Goal: Task Accomplishment & Management: Manage account settings

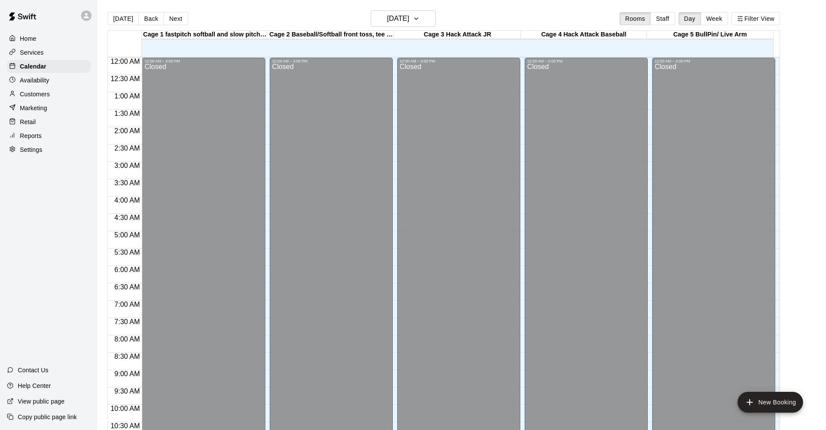
scroll to position [381, 0]
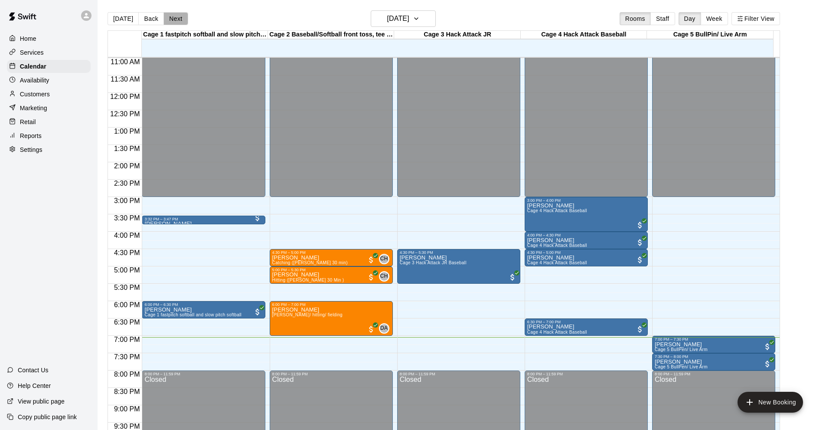
click at [177, 19] on button "Next" at bounding box center [176, 18] width 24 height 13
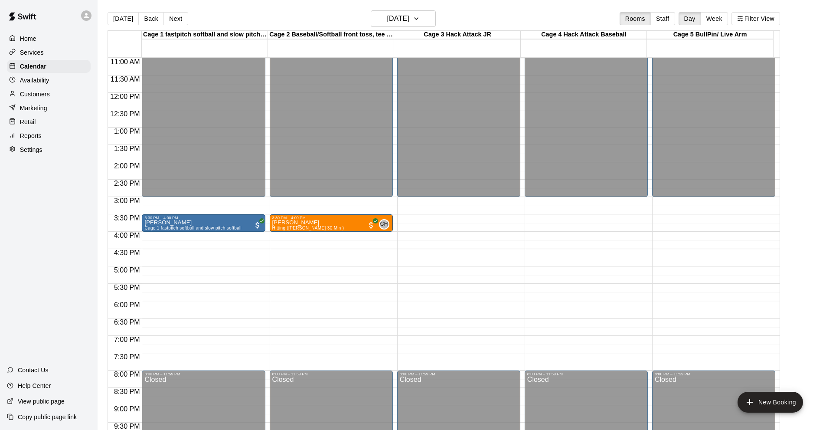
click at [177, 19] on button "Next" at bounding box center [176, 18] width 24 height 13
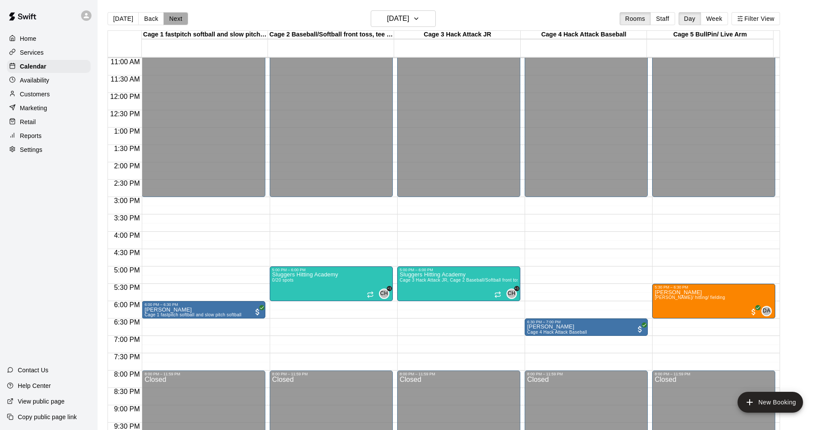
click at [171, 20] on button "Next" at bounding box center [176, 18] width 24 height 13
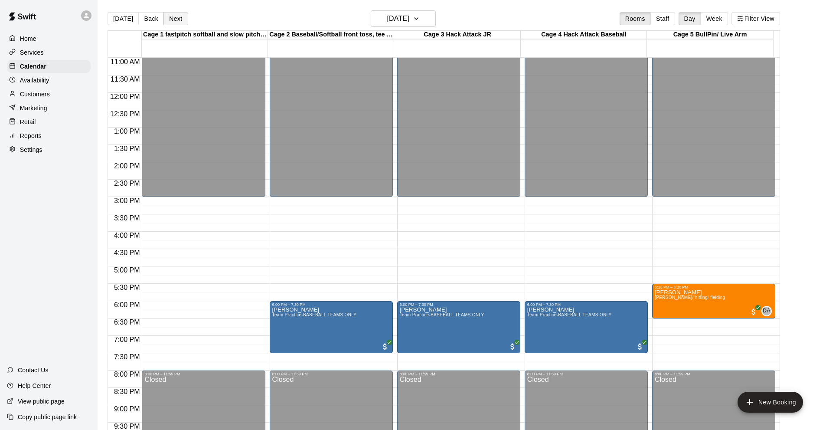
click at [177, 18] on button "Next" at bounding box center [176, 18] width 24 height 13
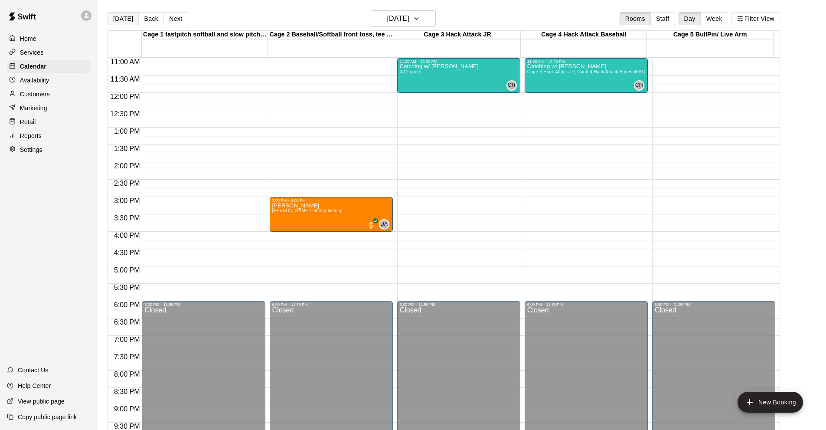
click at [118, 23] on button "[DATE]" at bounding box center [123, 18] width 31 height 13
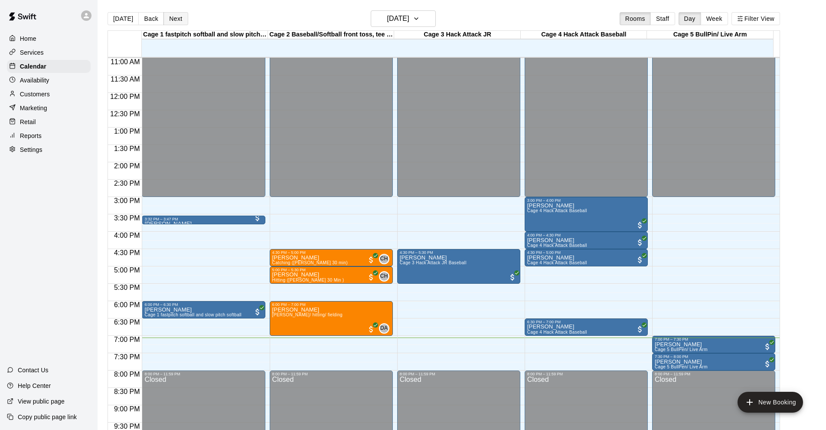
click at [177, 21] on button "Next" at bounding box center [176, 18] width 24 height 13
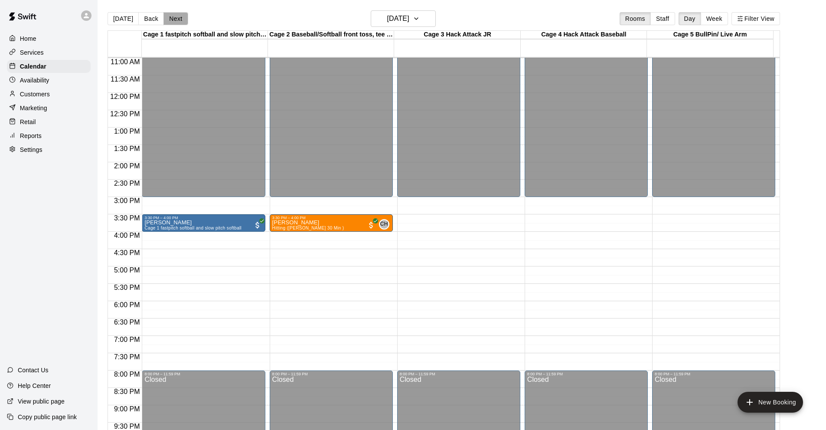
click at [177, 21] on button "Next" at bounding box center [176, 18] width 24 height 13
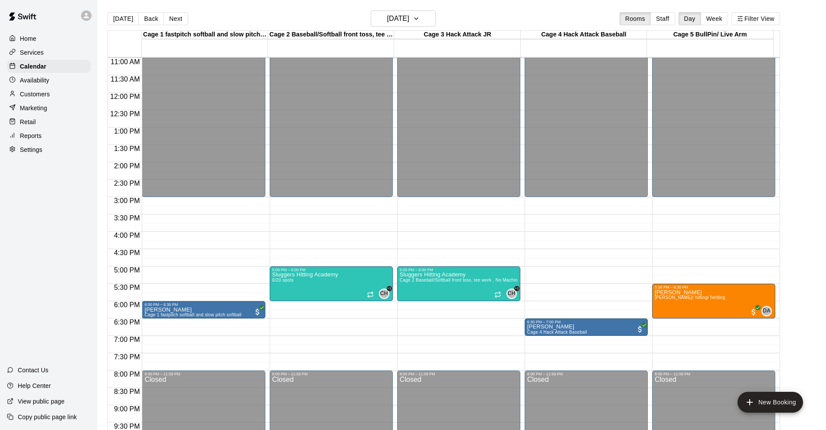
click at [56, 54] on div "Services" at bounding box center [49, 52] width 84 height 13
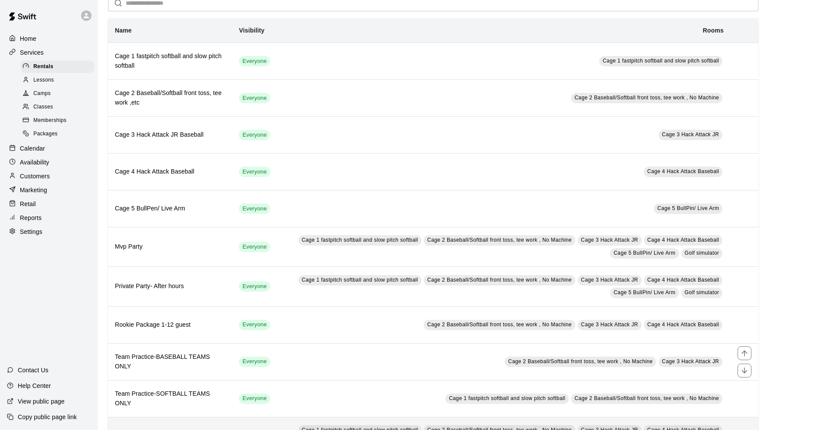
scroll to position [87, 0]
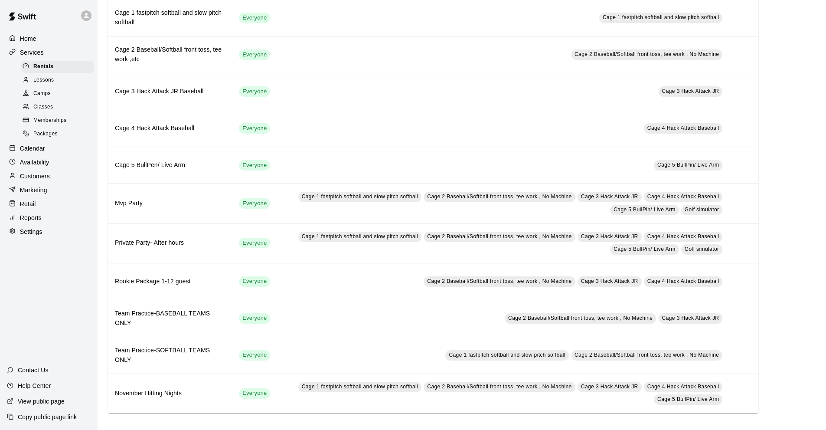
click at [61, 75] on link "Lessons" at bounding box center [59, 79] width 77 height 13
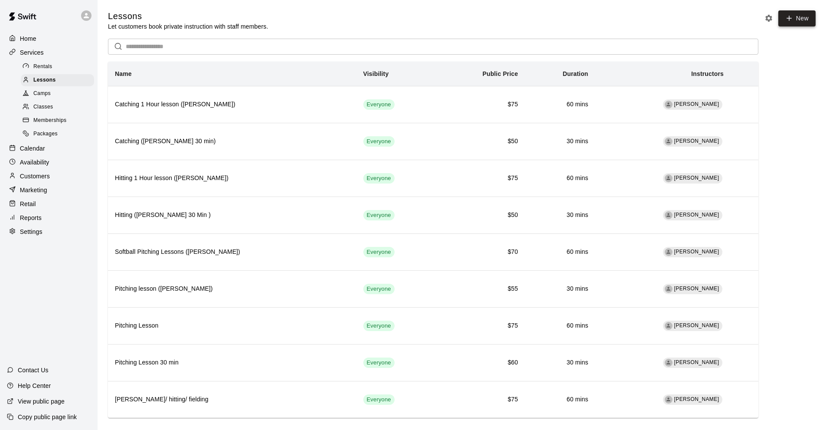
click at [802, 24] on button "New" at bounding box center [797, 18] width 37 height 16
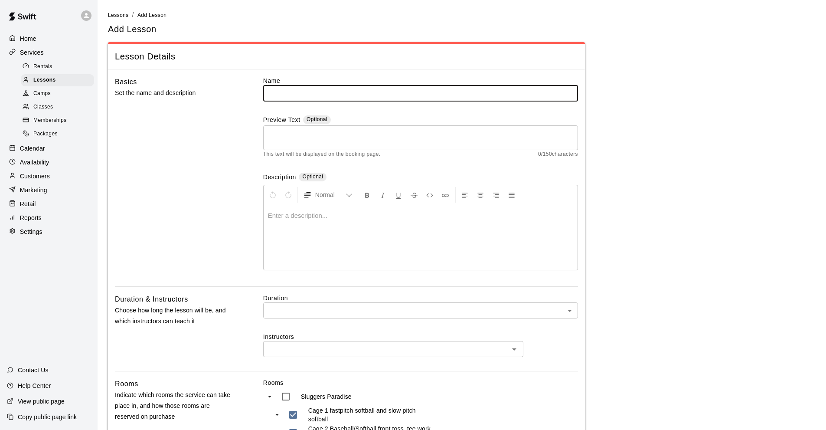
click at [303, 92] on input "text" at bounding box center [420, 93] width 315 height 16
click at [251, 107] on div "Basics Set the name and description Name ​ Preview Text Optional * ​ This text …" at bounding box center [346, 181] width 463 height 210
click at [318, 99] on input "text" at bounding box center [420, 93] width 315 height 16
drag, startPoint x: 308, startPoint y: 95, endPoint x: 288, endPoint y: 95, distance: 19.1
click at [288, 95] on input "**********" at bounding box center [420, 93] width 315 height 16
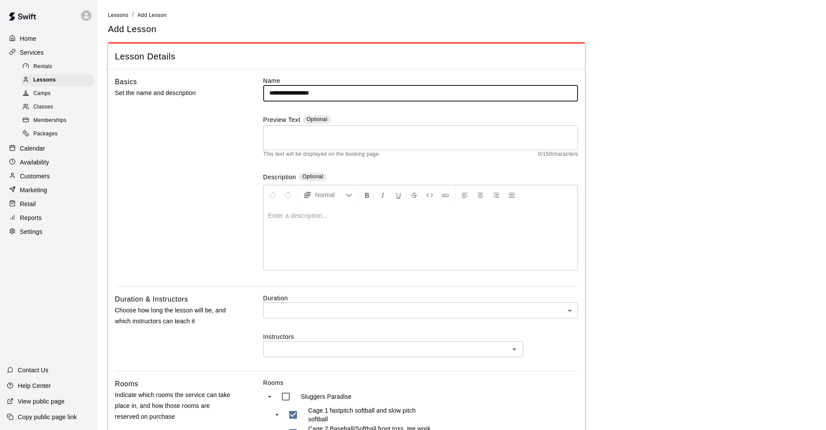
scroll to position [173, 0]
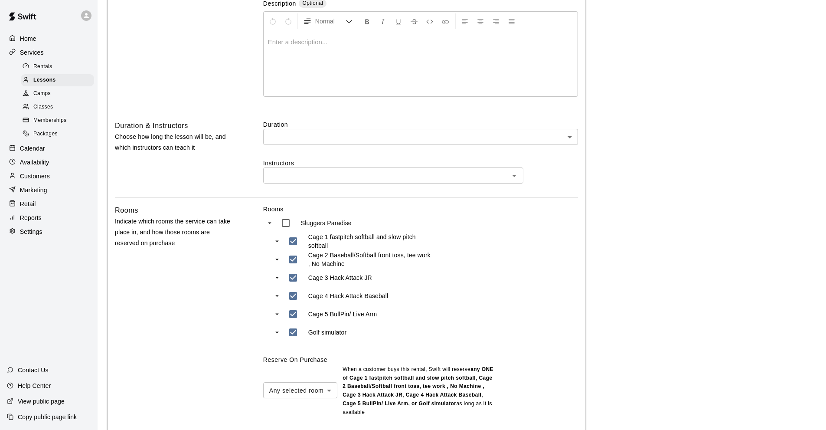
type input "**********"
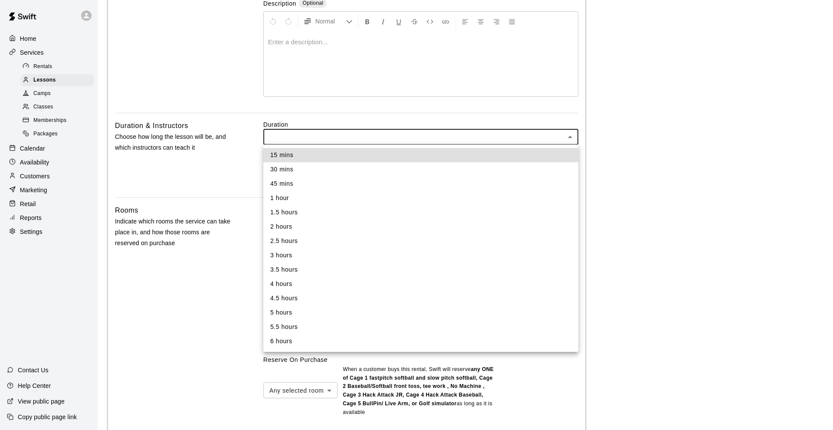
click at [305, 137] on body "**********" at bounding box center [416, 213] width 833 height 772
click at [290, 203] on li "1 hour" at bounding box center [420, 198] width 315 height 14
type input "**"
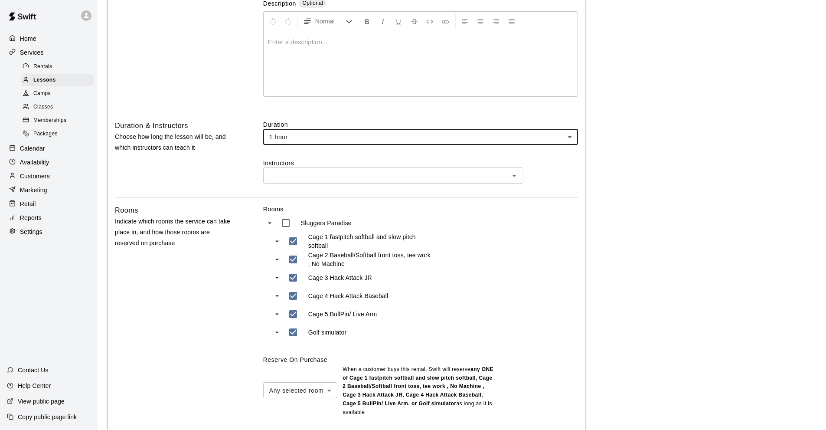
click at [304, 175] on input "text" at bounding box center [386, 175] width 241 height 11
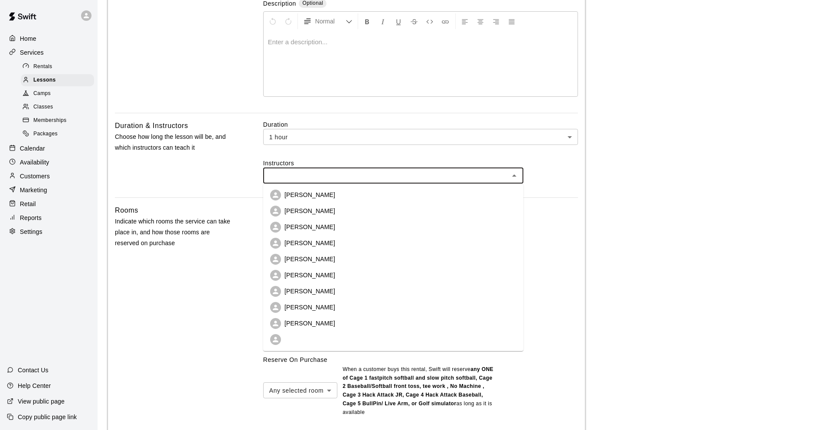
click at [327, 262] on li "[PERSON_NAME]" at bounding box center [393, 259] width 260 height 16
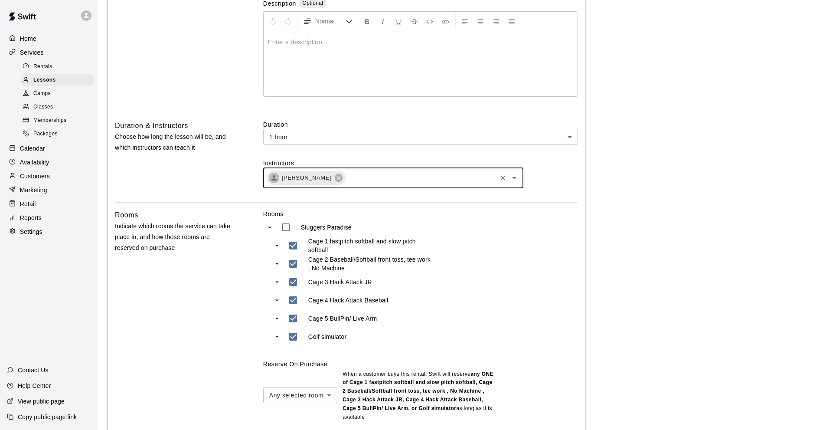
click at [303, 340] on div "Golf simulator" at bounding box center [358, 336] width 149 height 18
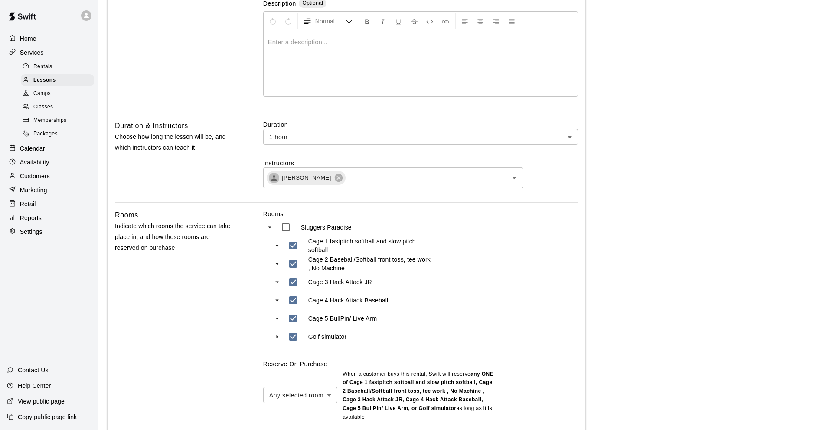
click at [306, 339] on div "Golf simulator" at bounding box center [358, 336] width 149 height 18
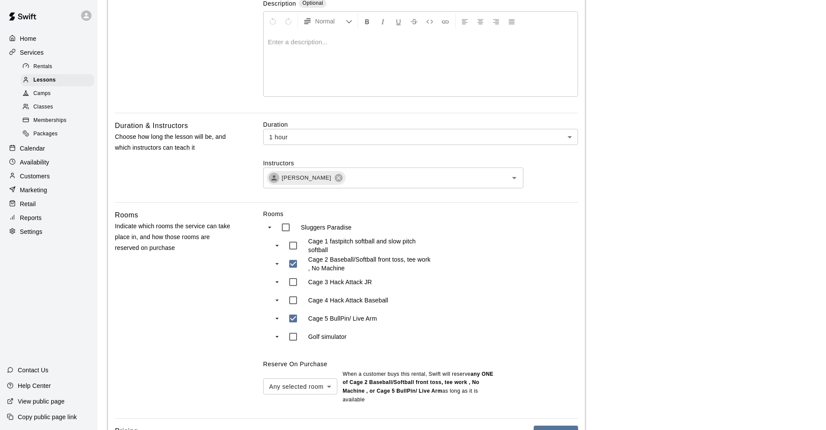
scroll to position [330, 0]
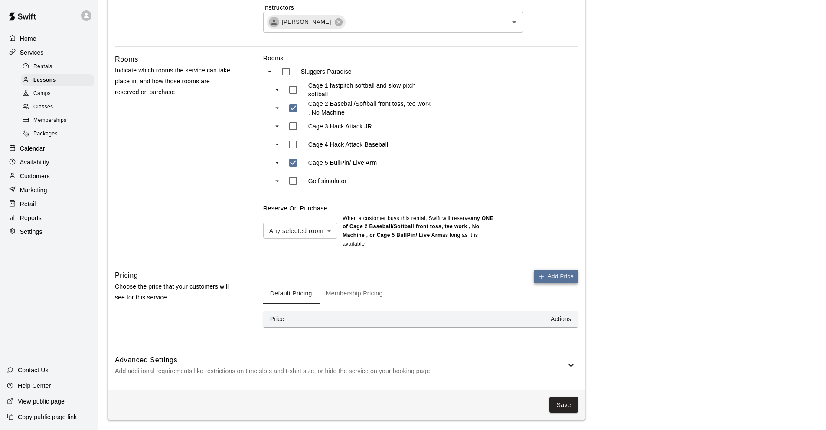
click at [574, 272] on button "Add Price" at bounding box center [556, 276] width 44 height 13
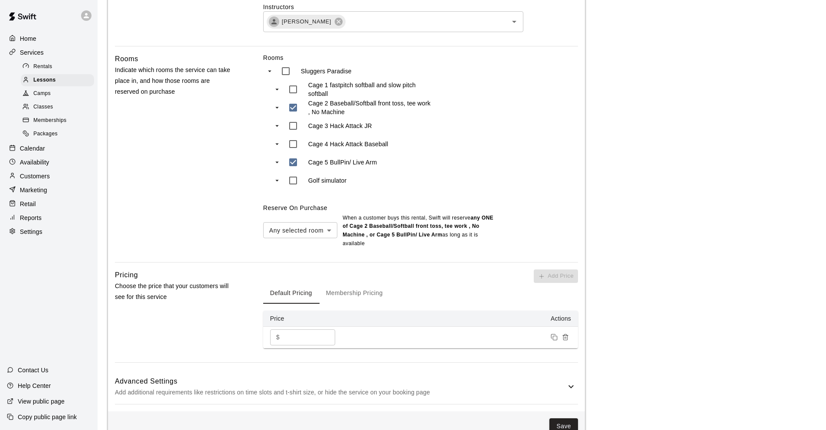
click at [307, 337] on input "*" at bounding box center [309, 337] width 52 height 16
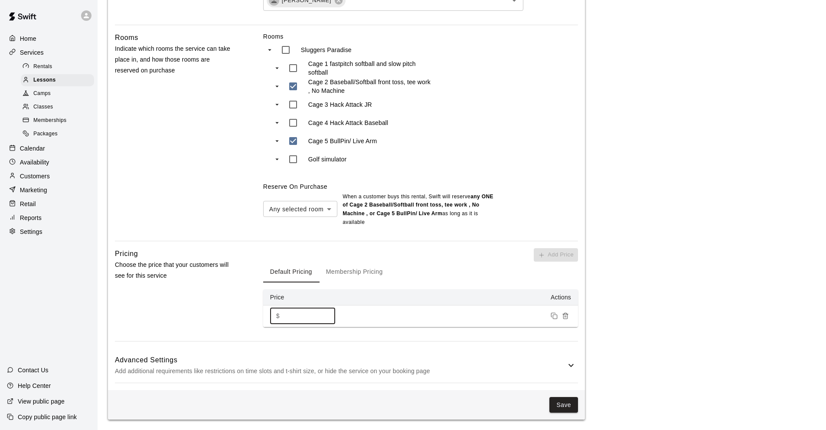
type input "**"
click at [553, 377] on div "Advanced Settings Add additional requirements like restrictions on time slots a…" at bounding box center [346, 365] width 463 height 34
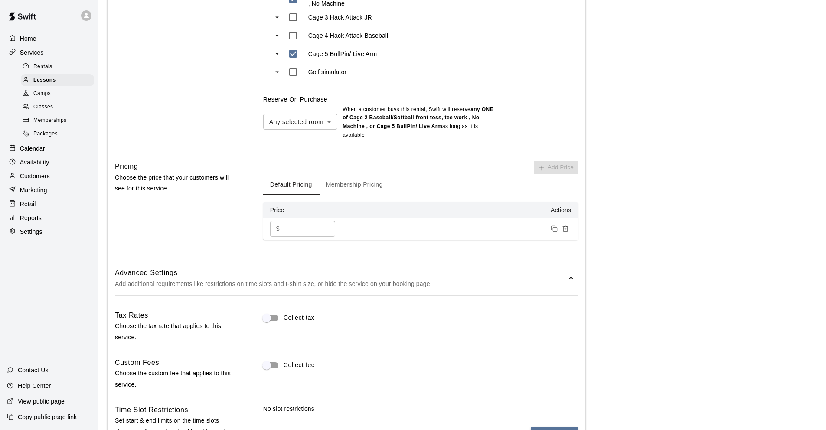
scroll to position [525, 0]
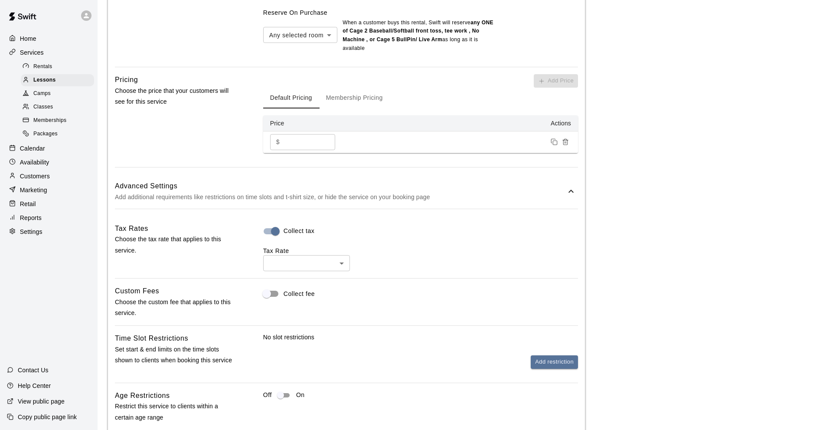
click at [312, 262] on body "**********" at bounding box center [413, 37] width 826 height 1124
click at [306, 292] on li "Sales Tax ( 6.1 %)" at bounding box center [306, 297] width 87 height 14
type input "**"
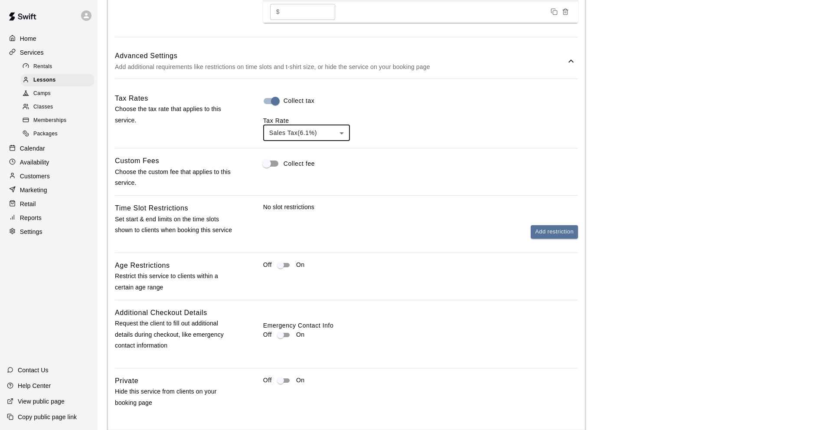
scroll to position [695, 0]
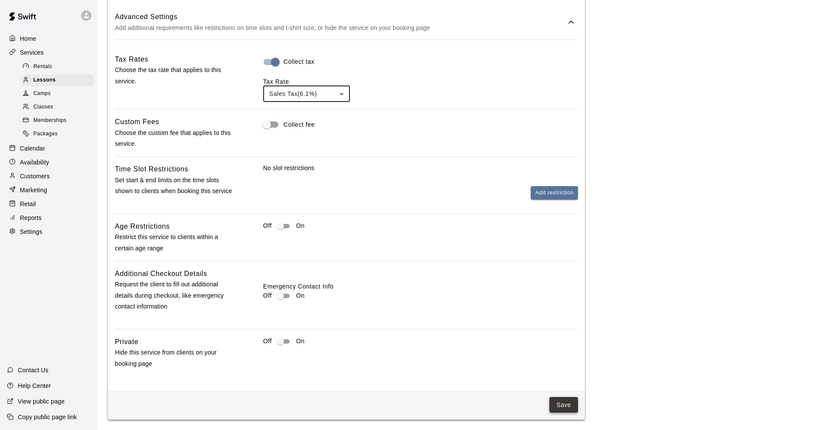
click at [572, 401] on button "Save" at bounding box center [564, 405] width 29 height 16
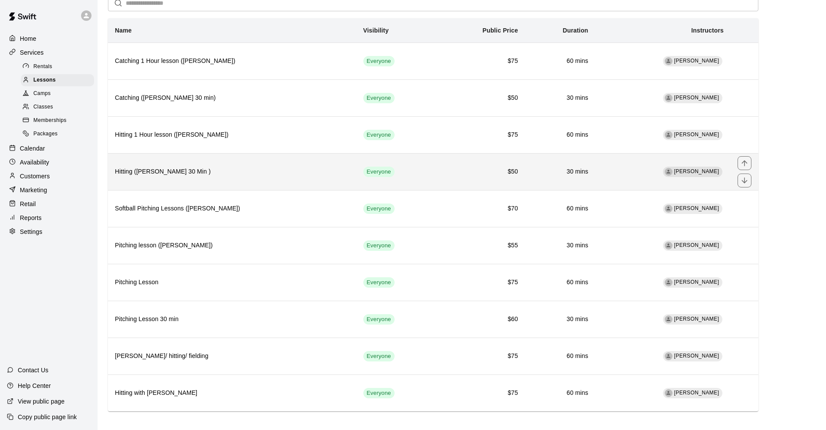
scroll to position [50, 0]
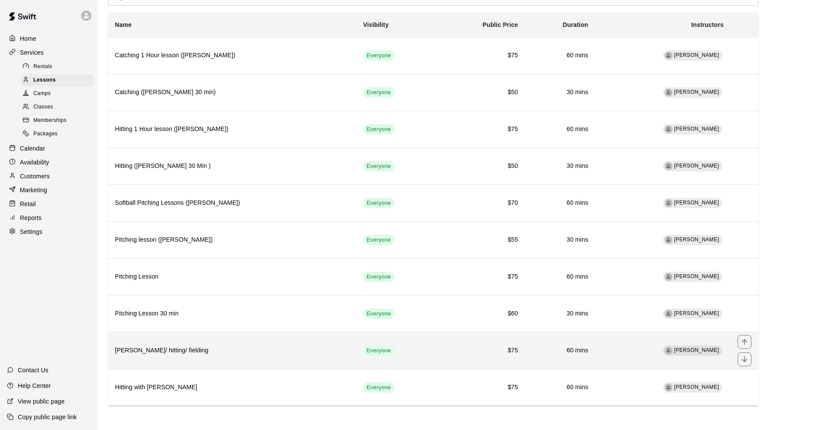
click at [267, 359] on th "[PERSON_NAME]/ hitting/ fielding" at bounding box center [232, 350] width 249 height 37
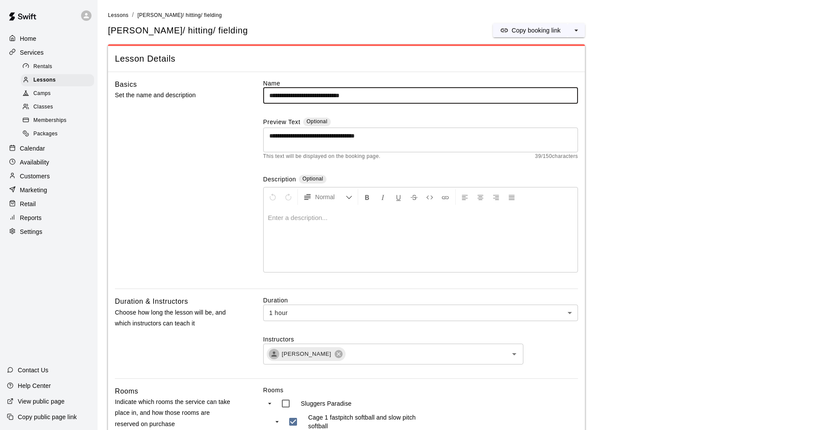
click at [332, 95] on input "**********" at bounding box center [420, 96] width 315 height 16
click at [338, 95] on input "**********" at bounding box center [420, 96] width 315 height 16
drag, startPoint x: 338, startPoint y: 95, endPoint x: 312, endPoint y: 95, distance: 26.0
click at [312, 95] on input "**********" at bounding box center [420, 96] width 315 height 16
type input "**********"
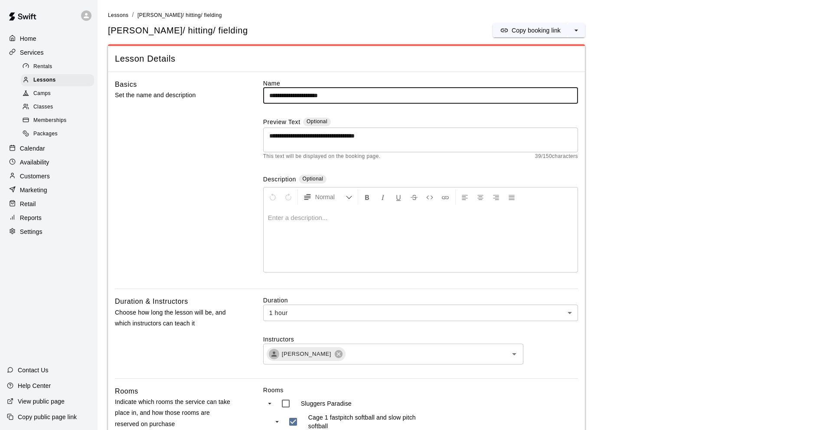
click at [359, 106] on div "**********" at bounding box center [420, 184] width 315 height 210
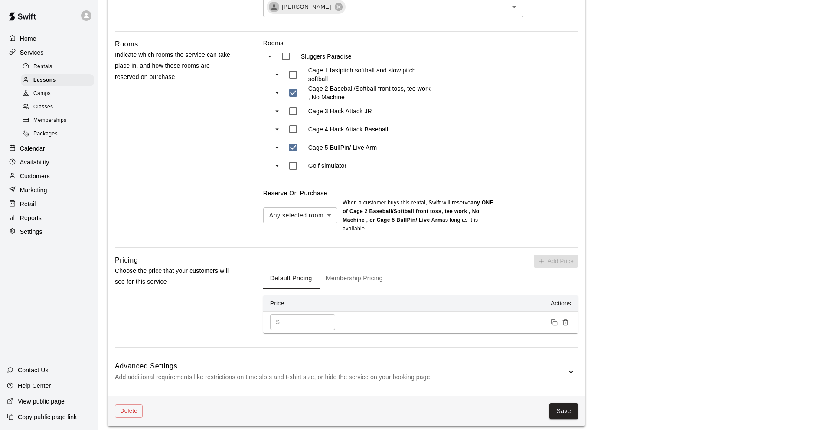
scroll to position [434, 0]
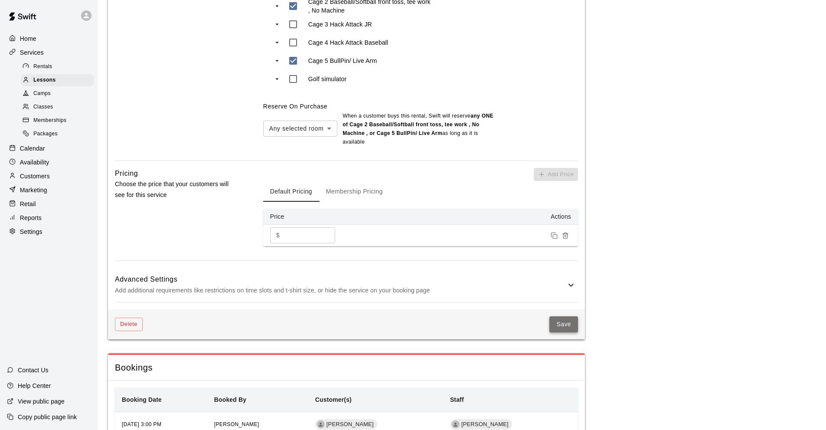
click at [577, 328] on button "Save" at bounding box center [564, 324] width 29 height 16
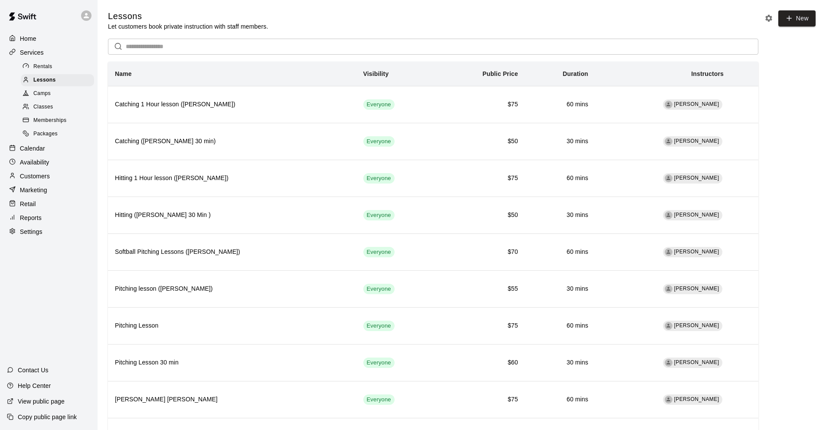
click at [796, 33] on div "Lessons Let customers book private instruction with staff members. New ​ Name V…" at bounding box center [462, 232] width 708 height 444
click at [796, 25] on button "New" at bounding box center [797, 18] width 37 height 16
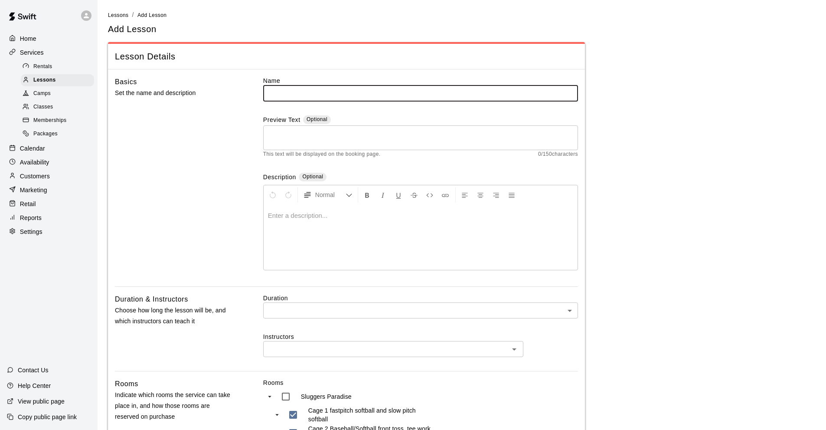
click at [293, 95] on input "text" at bounding box center [420, 93] width 315 height 16
click at [305, 93] on input "**********" at bounding box center [420, 93] width 315 height 16
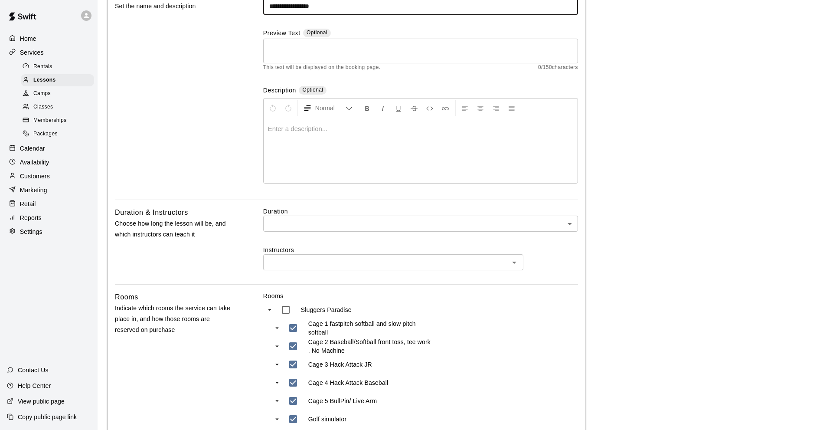
type input "**********"
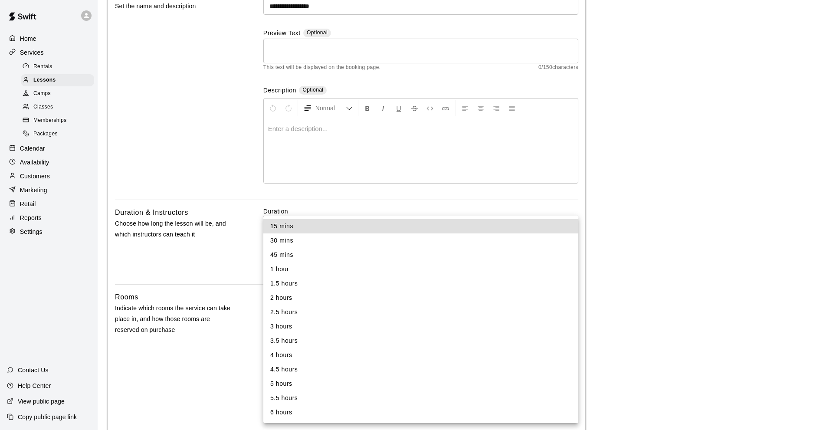
click at [320, 223] on body "**********" at bounding box center [416, 299] width 833 height 772
click at [293, 244] on li "30 mins" at bounding box center [420, 240] width 315 height 14
type input "**"
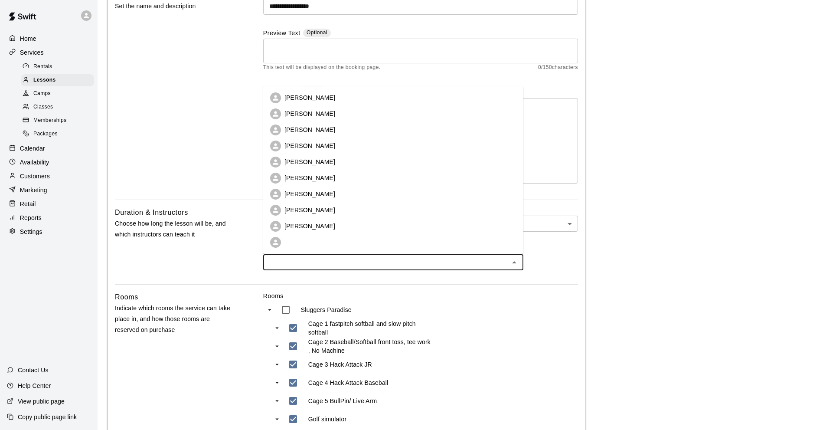
click at [313, 265] on input "text" at bounding box center [386, 262] width 241 height 11
click at [311, 166] on p "[PERSON_NAME]" at bounding box center [310, 161] width 51 height 9
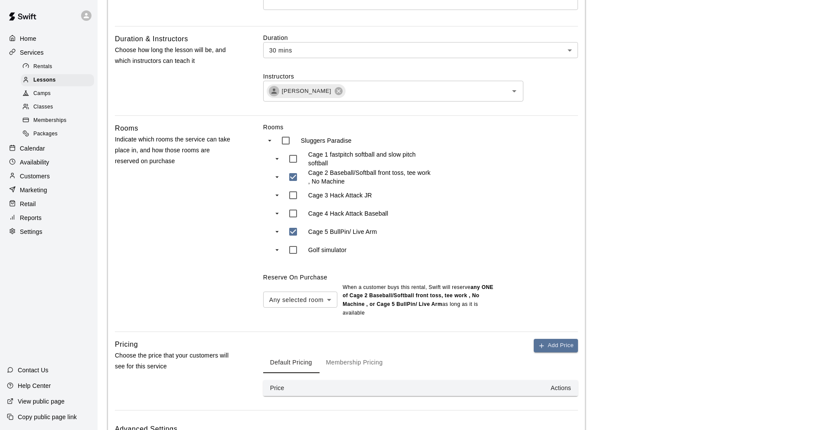
scroll to position [330, 0]
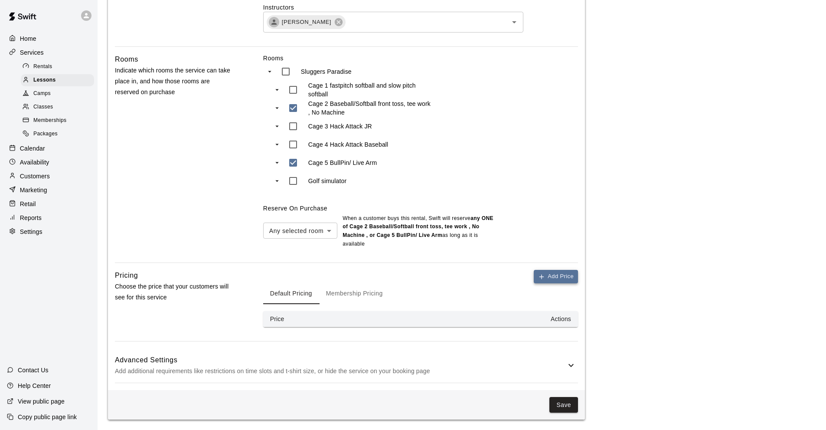
click at [539, 278] on icon "button" at bounding box center [541, 276] width 7 height 7
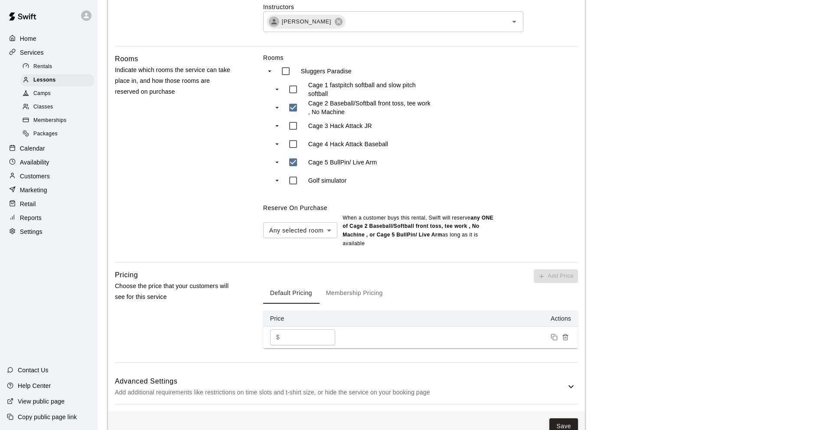
click at [297, 335] on input "*" at bounding box center [309, 337] width 52 height 16
type input "*"
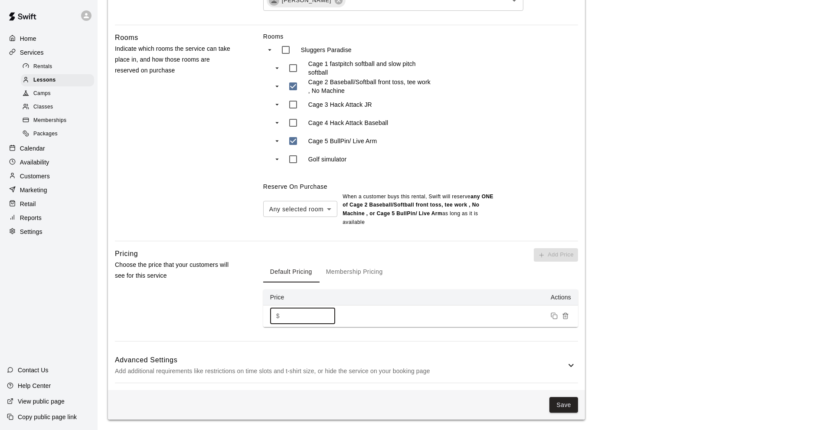
type input "**"
click at [546, 373] on p "Add additional requirements like restrictions on time slots and t-shirt size, o…" at bounding box center [340, 371] width 451 height 11
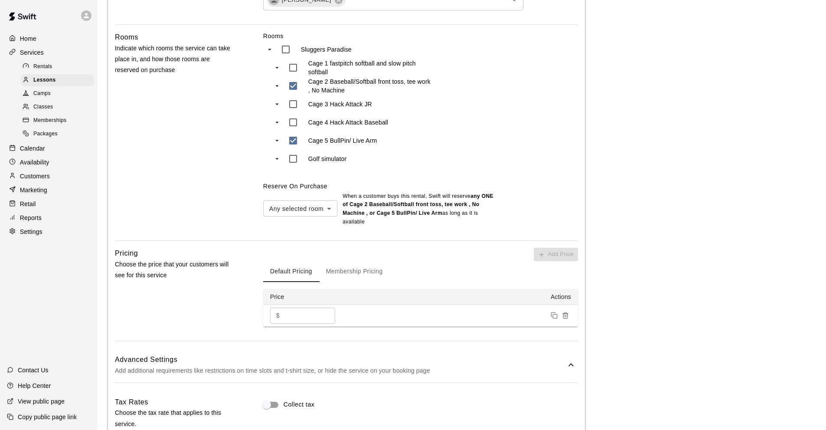
scroll to position [568, 0]
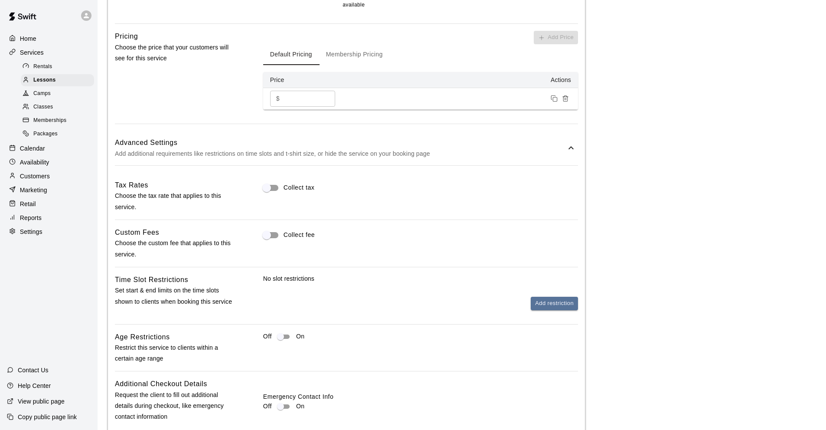
click at [288, 196] on div "Collect tax" at bounding box center [420, 196] width 315 height 33
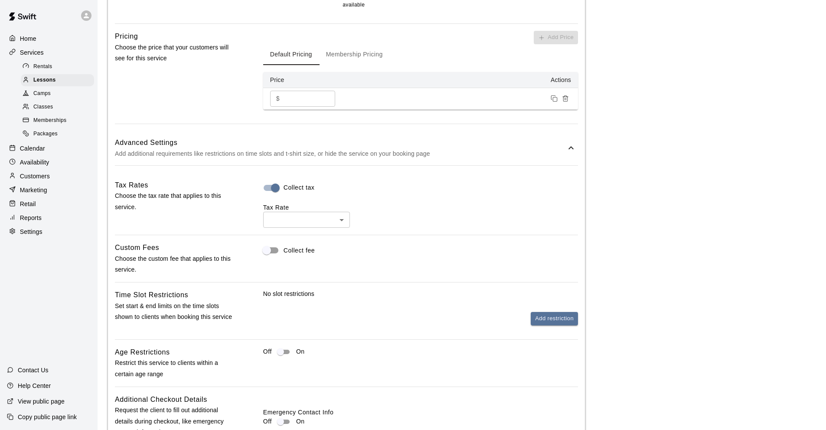
click at [308, 245] on ul "Select an option Sales Tax ( 6.1 %)" at bounding box center [306, 247] width 87 height 36
click at [313, 252] on li "Sales Tax ( 6.1 %)" at bounding box center [306, 254] width 87 height 14
type input "**"
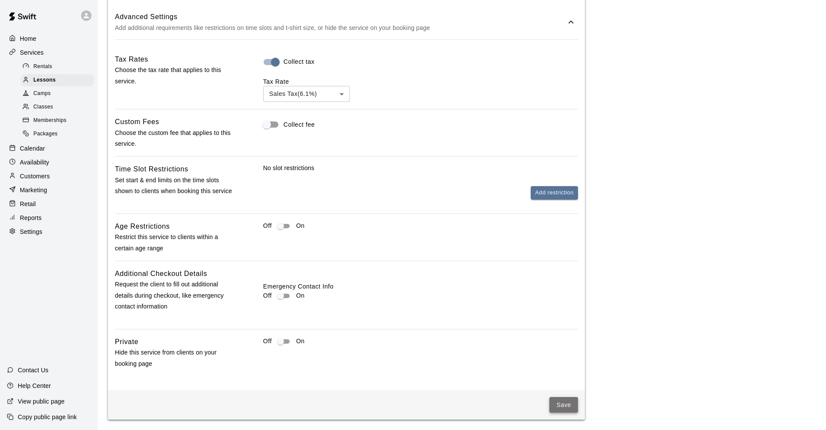
click at [560, 402] on button "Save" at bounding box center [564, 405] width 29 height 16
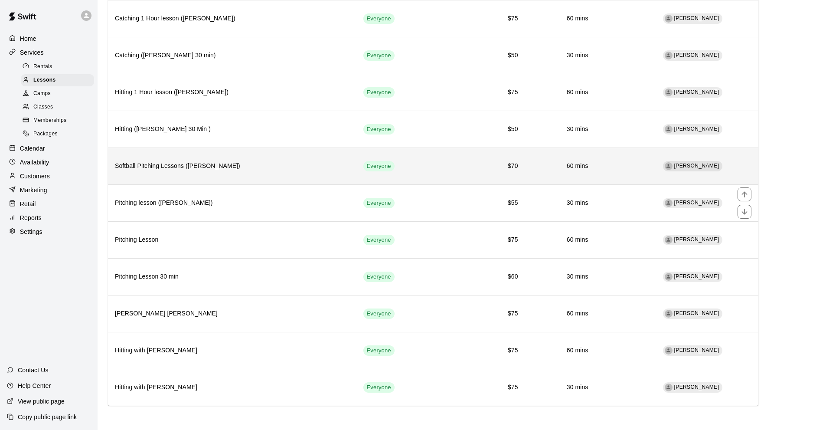
scroll to position [44, 0]
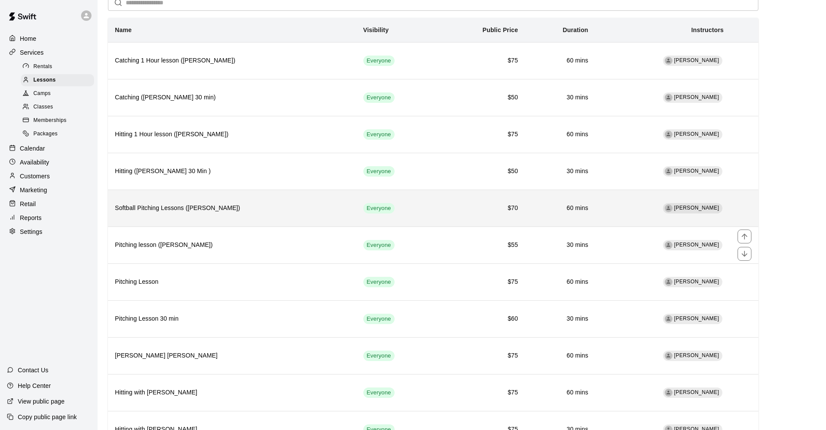
click at [652, 205] on td "[PERSON_NAME]" at bounding box center [663, 208] width 135 height 37
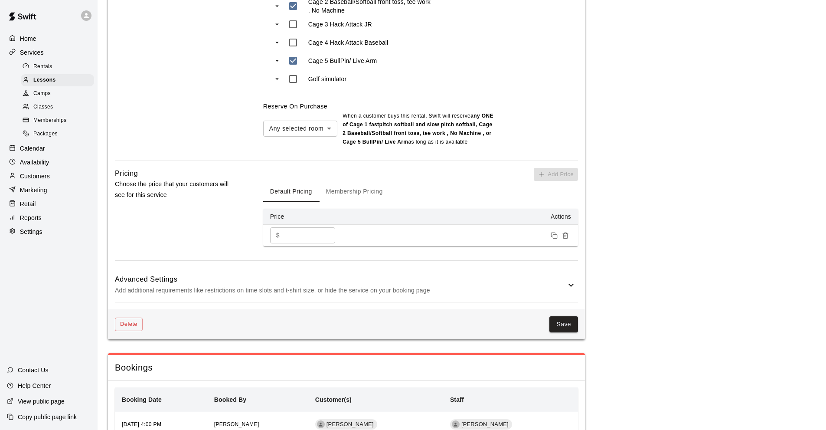
scroll to position [505, 0]
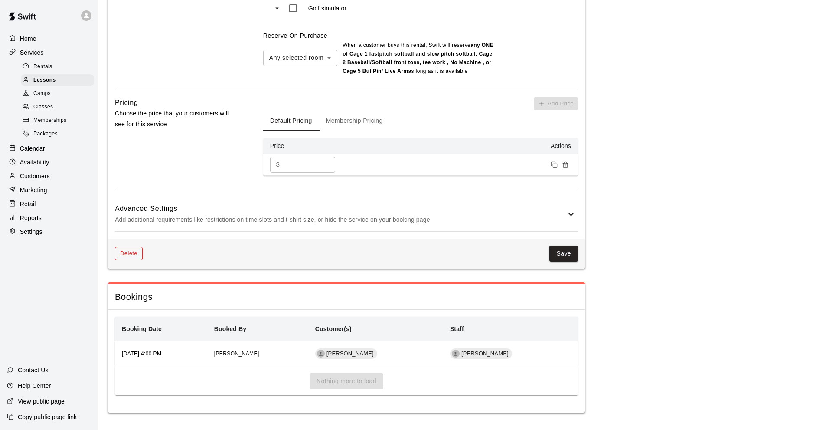
drag, startPoint x: 130, startPoint y: 249, endPoint x: 131, endPoint y: 254, distance: 4.5
click at [131, 254] on button "Delete" at bounding box center [129, 253] width 28 height 13
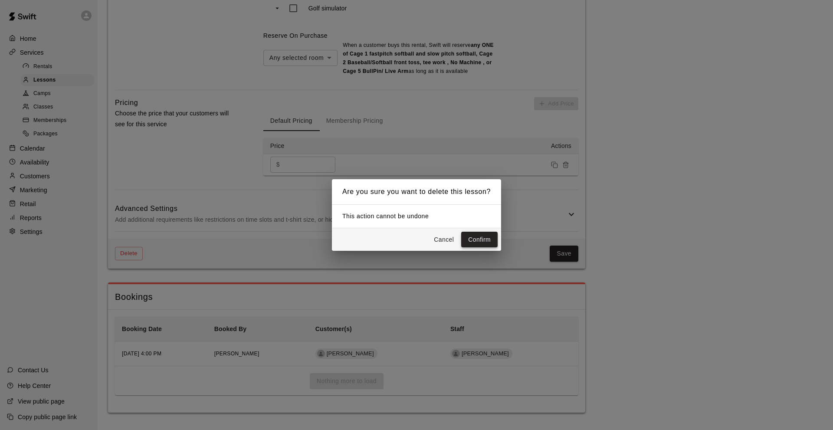
click at [472, 239] on button "Confirm" at bounding box center [479, 240] width 36 height 16
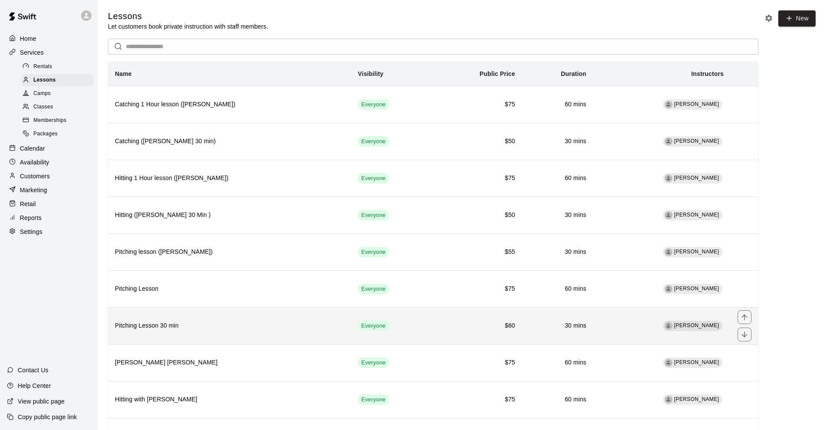
scroll to position [50, 0]
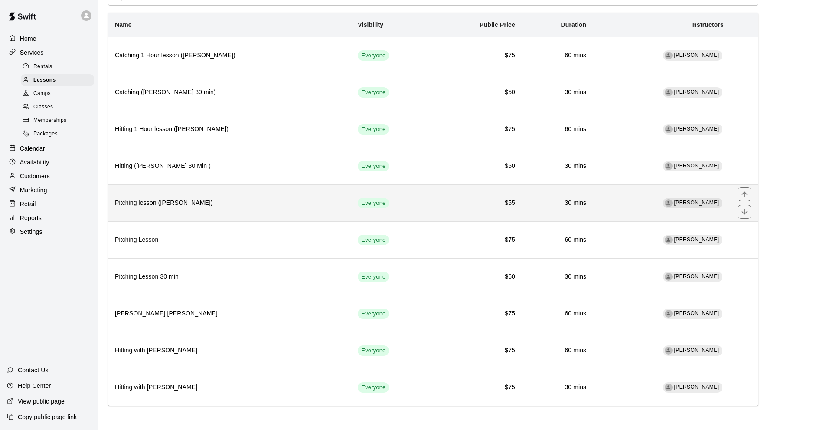
click at [449, 204] on h6 "$55" at bounding box center [477, 203] width 75 height 10
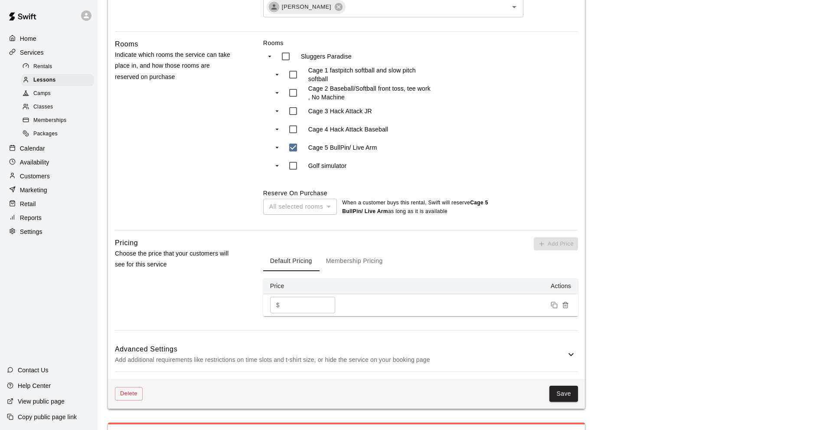
scroll to position [390, 0]
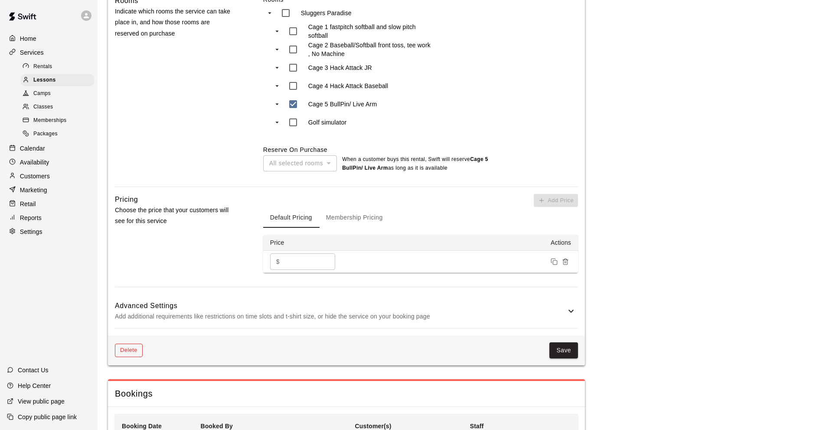
click at [123, 352] on button "Delete" at bounding box center [129, 350] width 28 height 13
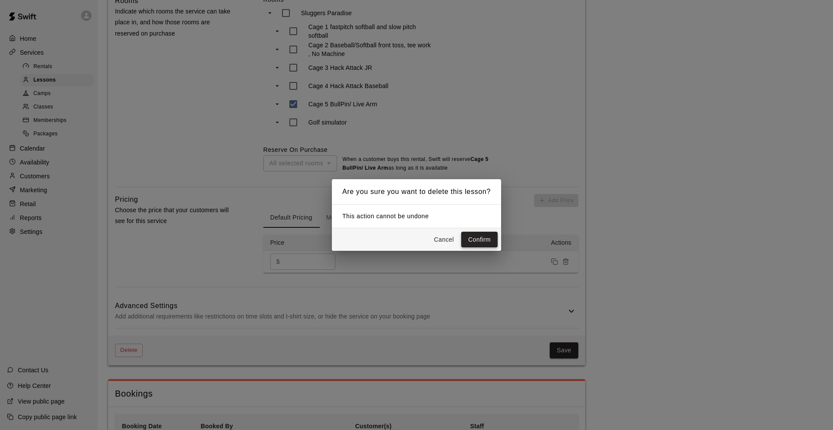
click at [467, 239] on button "Confirm" at bounding box center [479, 240] width 36 height 16
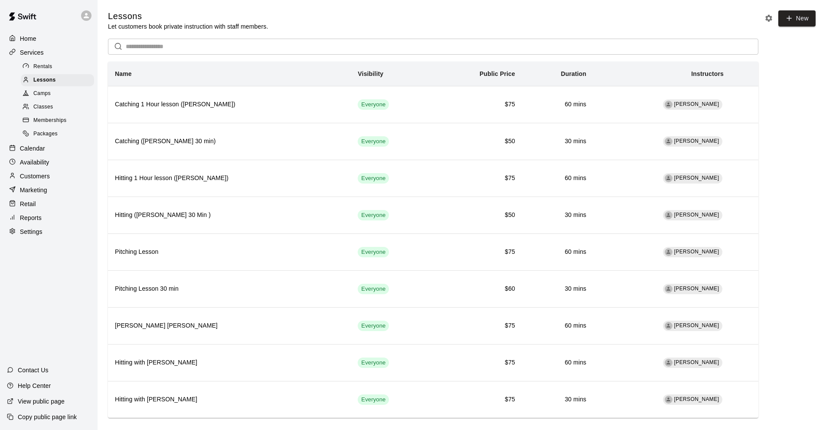
click at [33, 300] on div "Home Services Rentals Lessons Camps Classes Memberships Packages Calendar Avail…" at bounding box center [49, 215] width 98 height 430
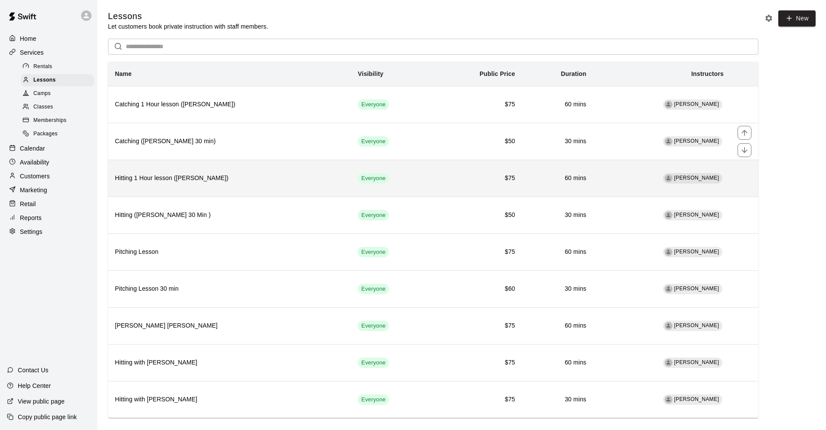
scroll to position [13, 0]
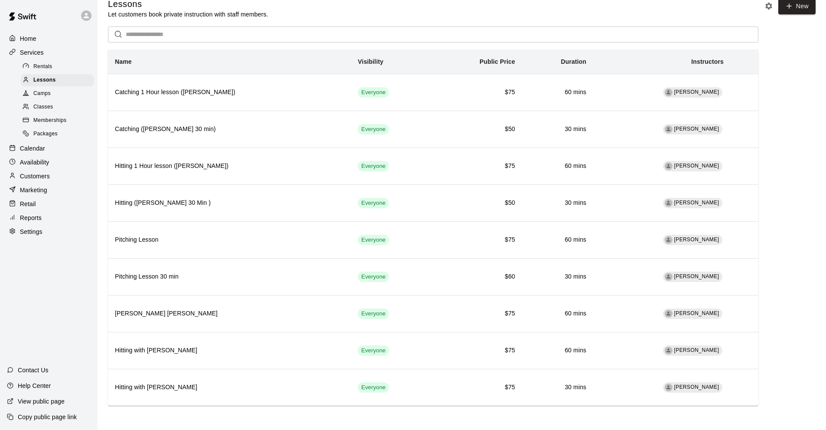
click at [68, 112] on div "Classes" at bounding box center [57, 107] width 73 height 12
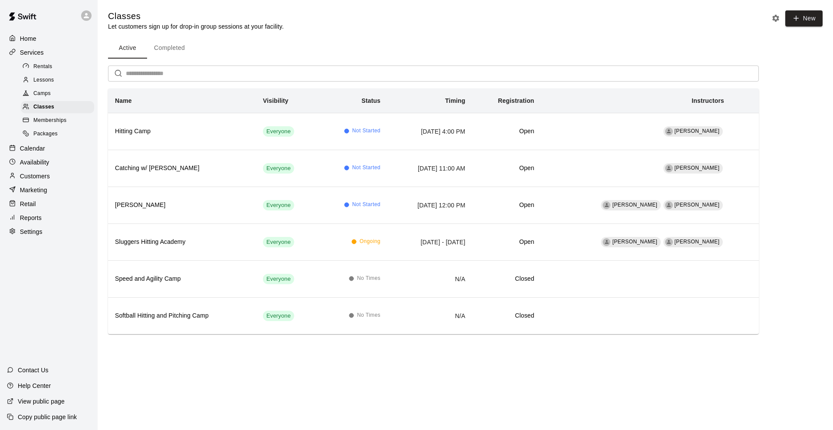
click at [38, 236] on p "Settings" at bounding box center [31, 231] width 23 height 9
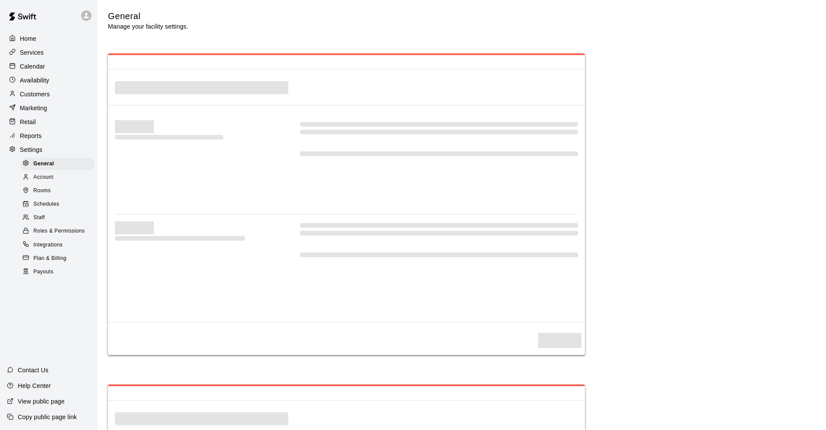
select select "**"
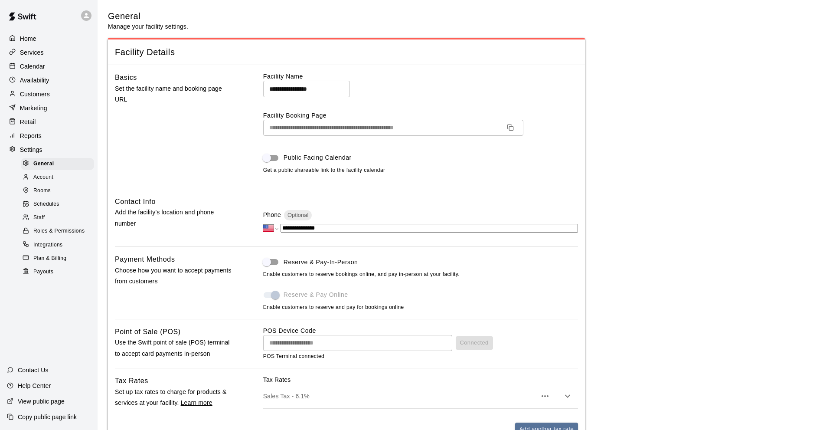
scroll to position [1529, 0]
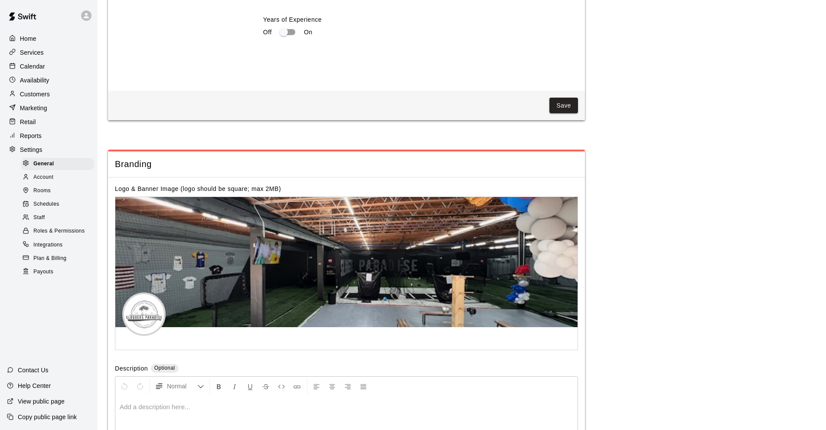
click at [50, 225] on link "Staff" at bounding box center [59, 217] width 77 height 13
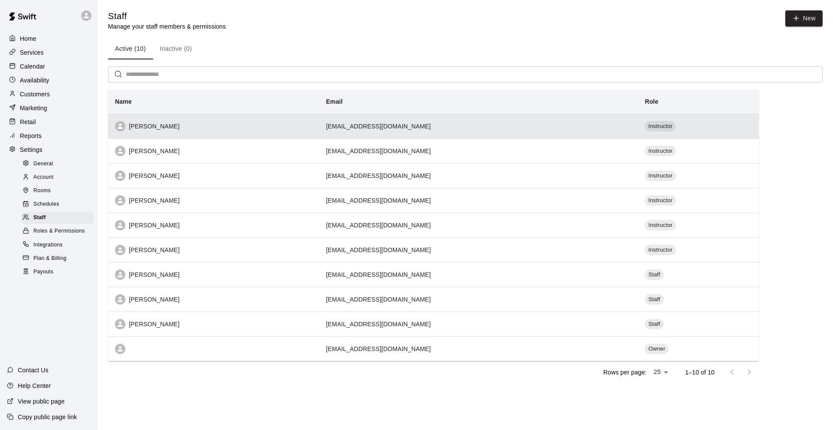
click at [229, 128] on div "[PERSON_NAME]" at bounding box center [213, 126] width 197 height 10
select select "**"
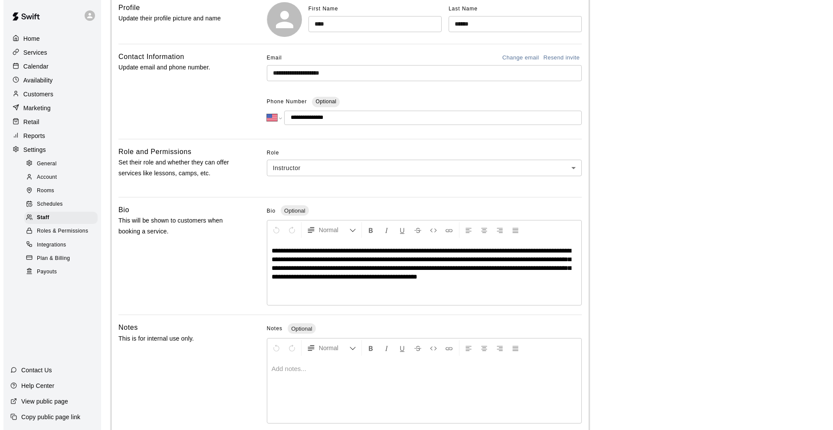
scroll to position [141, 0]
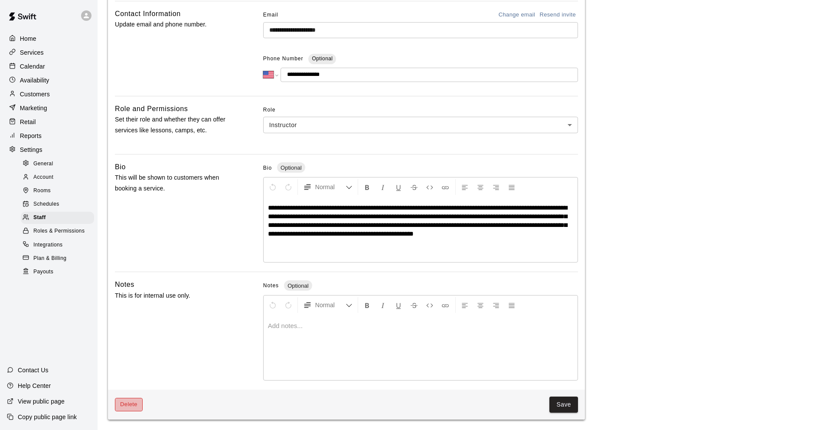
click at [126, 398] on button "Delete" at bounding box center [129, 404] width 28 height 13
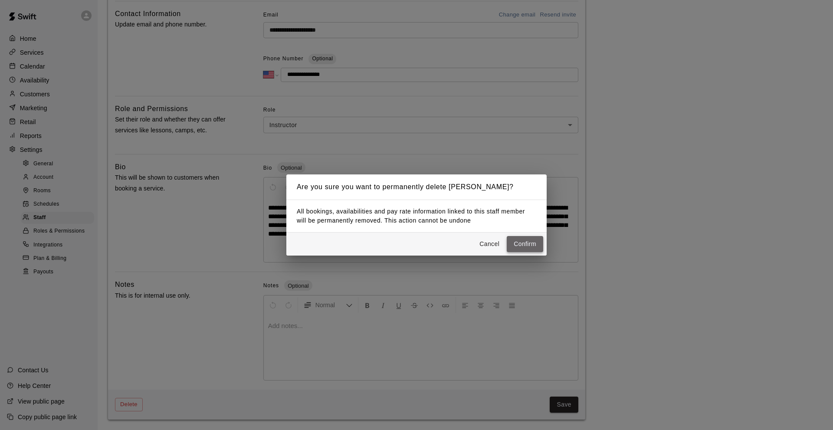
click at [516, 245] on button "Confirm" at bounding box center [525, 244] width 36 height 16
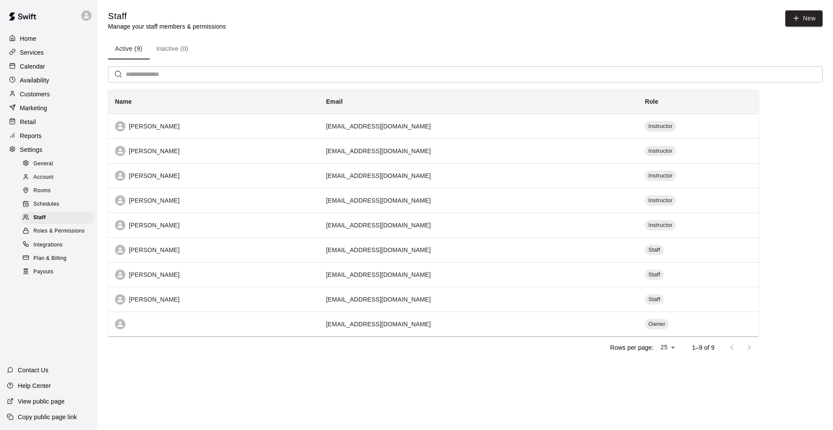
click at [187, 379] on main "Staff Manage your staff members & permissions New Active (9) Inactive (0) ​ Nam…" at bounding box center [465, 191] width 735 height 383
click at [65, 261] on div "Plan & Billing" at bounding box center [57, 258] width 73 height 12
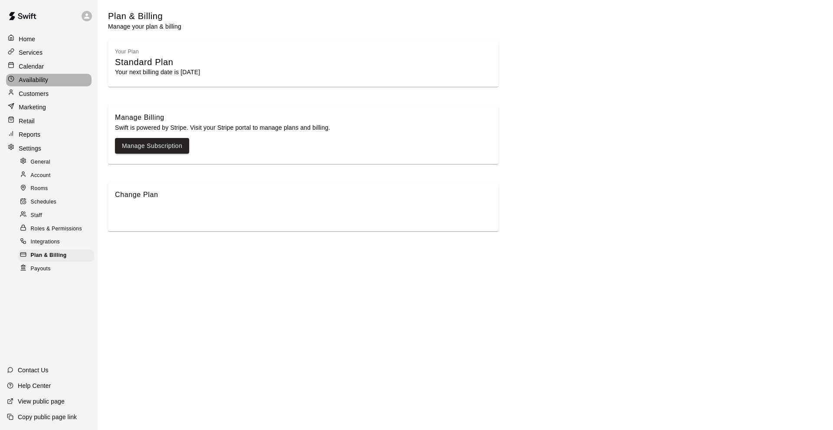
click at [56, 78] on div "Availability" at bounding box center [48, 80] width 85 height 13
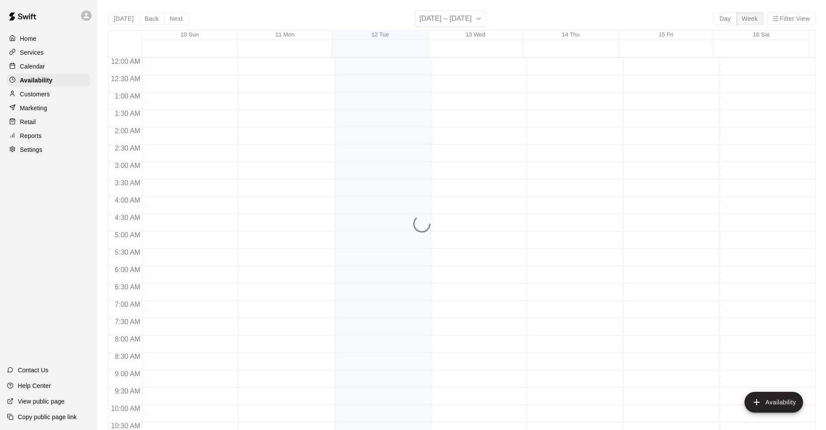
scroll to position [451, 0]
click at [59, 65] on div "Calendar" at bounding box center [49, 66] width 84 height 13
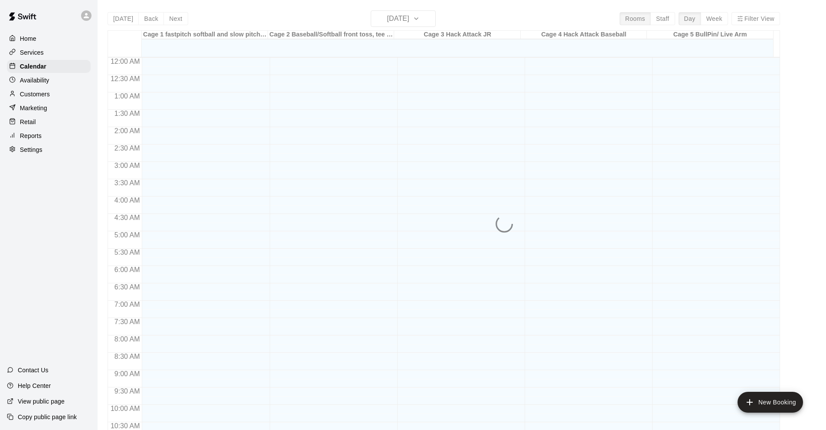
scroll to position [425, 0]
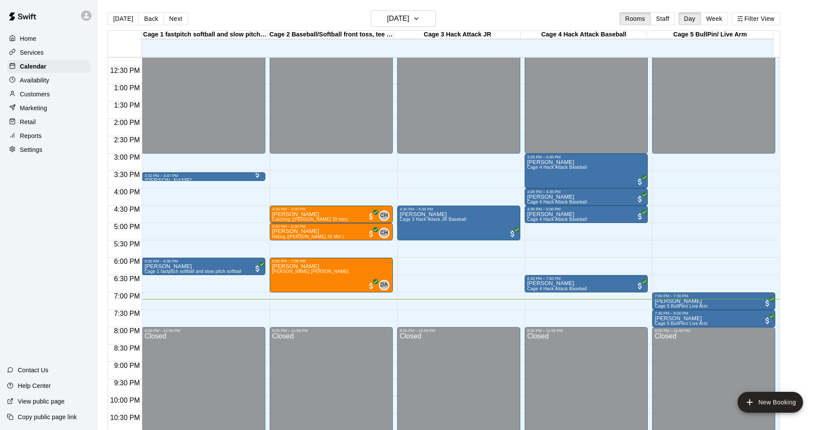
click at [181, 31] on div "Cage 1 fastpitch softball and slow pitch softball" at bounding box center [205, 35] width 126 height 8
click at [177, 26] on div "[DATE] Back [DATE][DATE] Rooms Staff Day Week Filter View" at bounding box center [444, 20] width 673 height 20
click at [170, 21] on button "Next" at bounding box center [176, 18] width 24 height 13
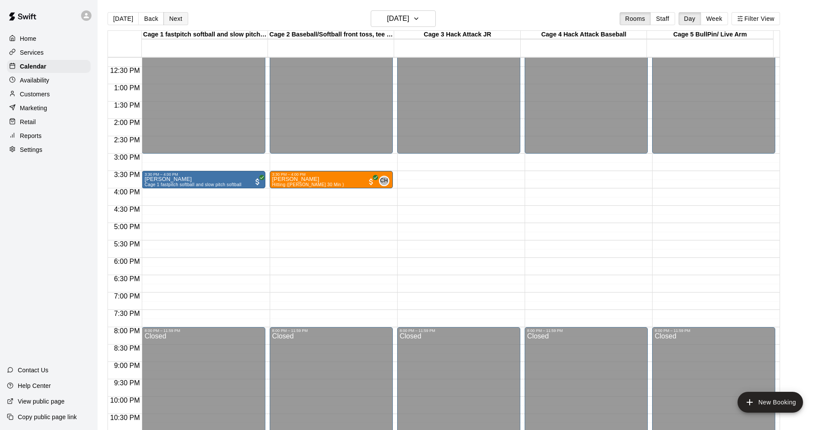
click at [170, 21] on button "Next" at bounding box center [176, 18] width 24 height 13
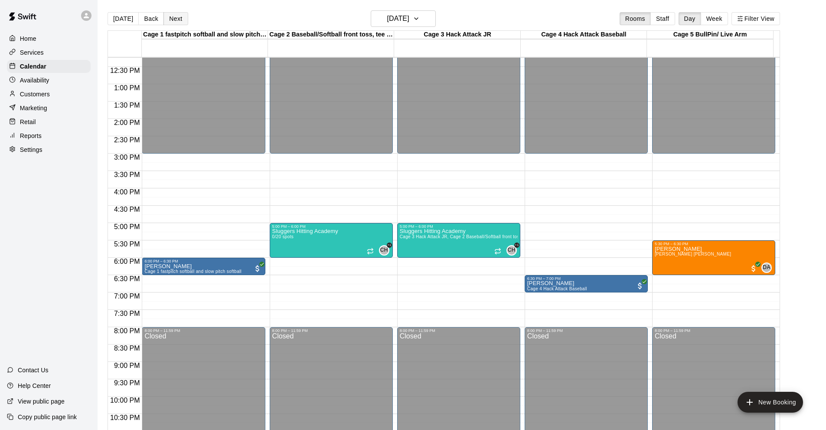
click at [170, 21] on button "Next" at bounding box center [176, 18] width 24 height 13
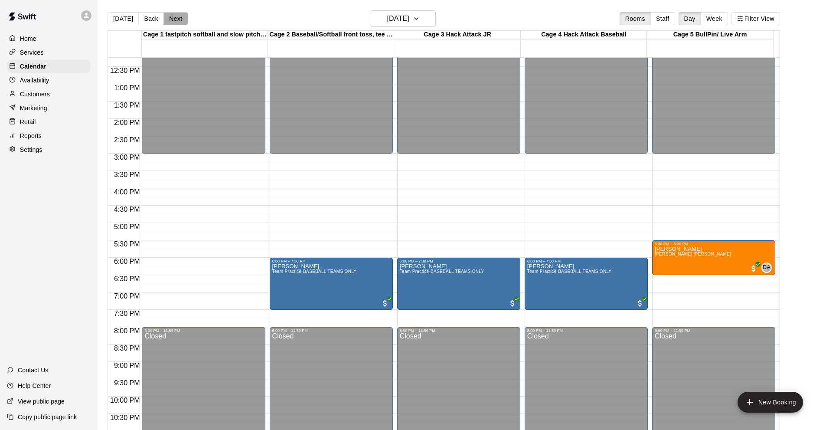
click at [170, 21] on button "Next" at bounding box center [176, 18] width 24 height 13
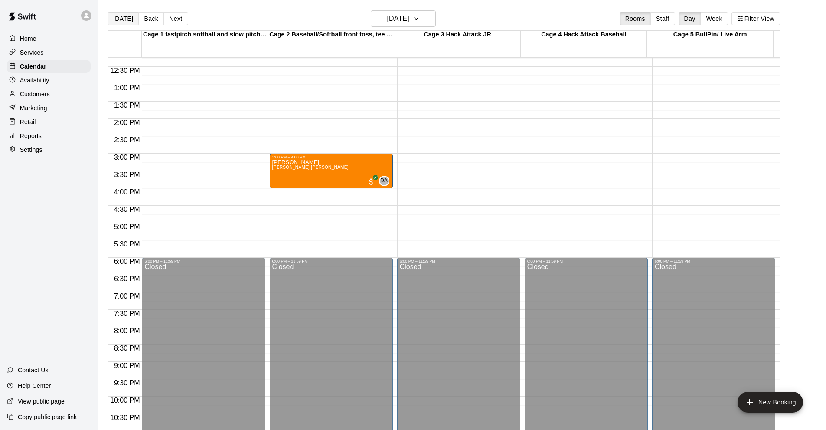
click at [124, 23] on button "[DATE]" at bounding box center [123, 18] width 31 height 13
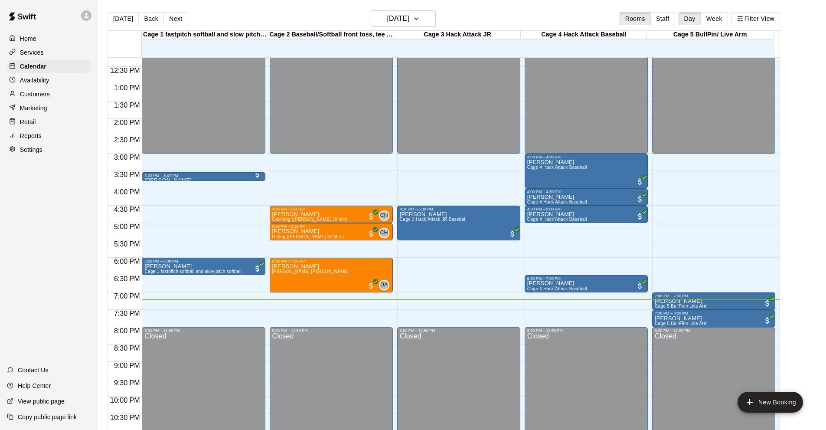
drag, startPoint x: 53, startPoint y: 217, endPoint x: 56, endPoint y: 225, distance: 8.2
click at [53, 220] on div "Home Services Calendar Availability Customers Marketing Retail Reports Settings…" at bounding box center [49, 215] width 98 height 430
drag, startPoint x: 73, startPoint y: 146, endPoint x: 73, endPoint y: 151, distance: 4.8
click at [73, 150] on div "Home Services Calendar Availability Customers Marketing Retail Reports Settings" at bounding box center [49, 94] width 98 height 126
click at [68, 157] on div "Home Services Calendar Availability Customers Marketing Retail Reports Settings" at bounding box center [49, 94] width 98 height 126
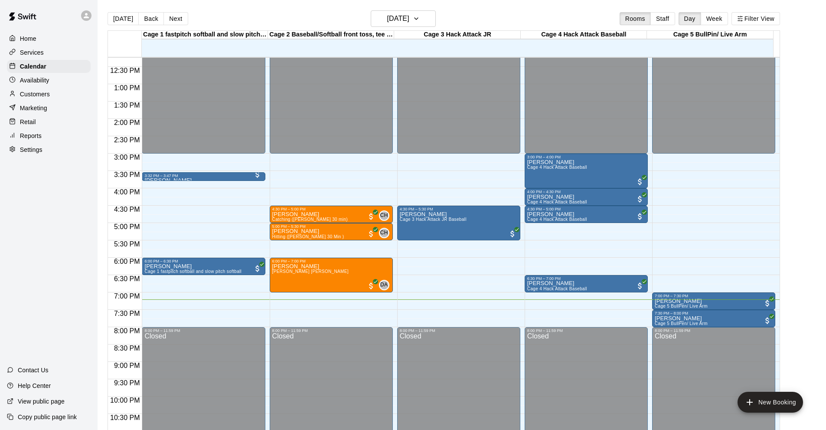
click at [79, 154] on div "Settings" at bounding box center [49, 149] width 84 height 13
select select "**"
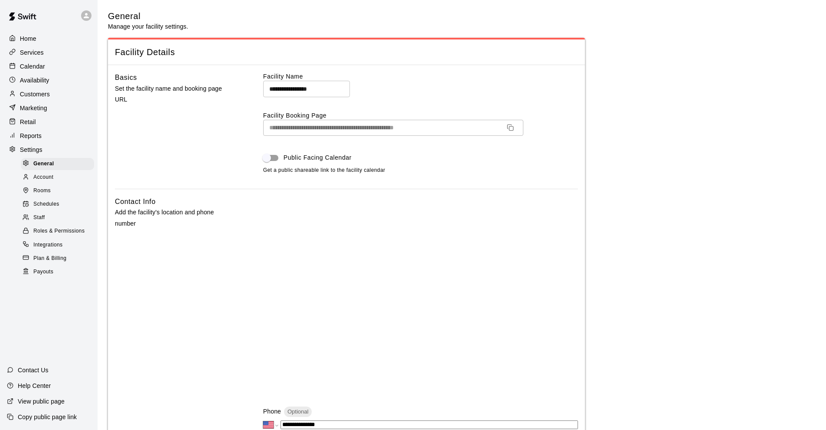
click at [57, 70] on div "Calendar" at bounding box center [49, 66] width 84 height 13
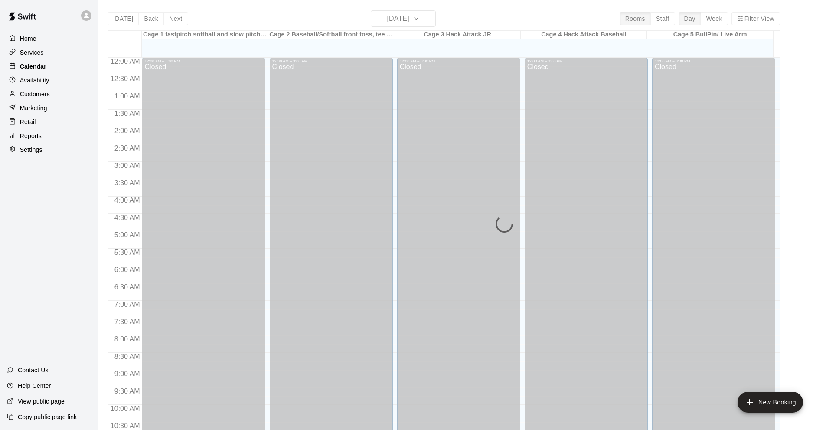
scroll to position [425, 0]
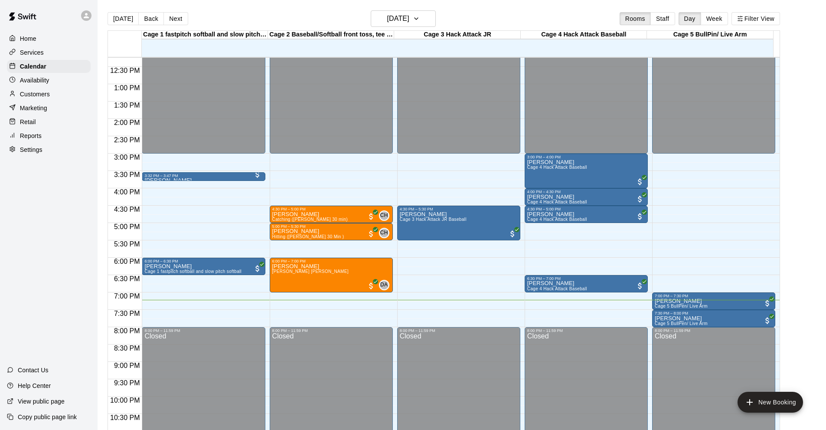
click at [51, 185] on div "Home Services Calendar Availability Customers Marketing Retail Reports Settings…" at bounding box center [49, 215] width 98 height 430
